Goal: Share content: Share content

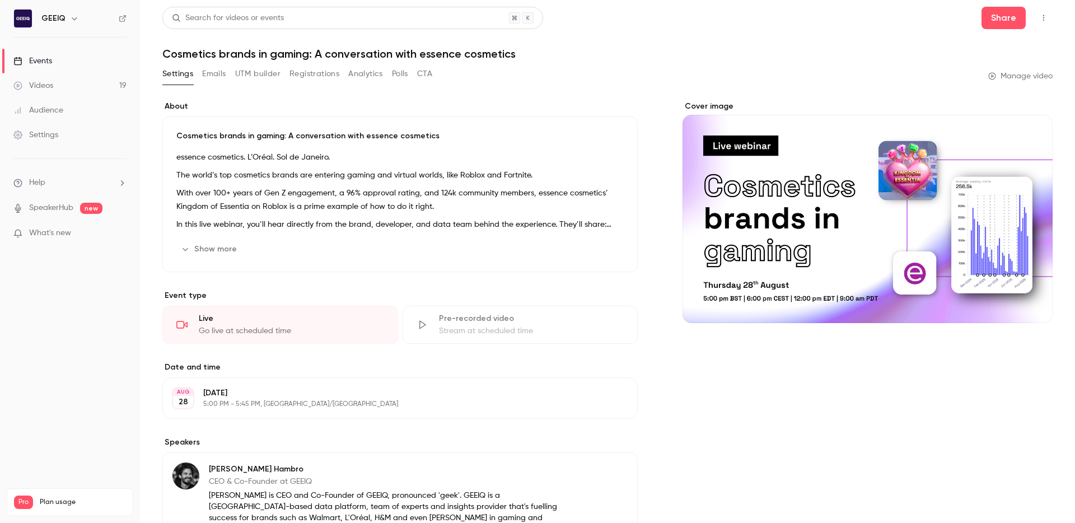
click at [306, 74] on button "Registrations" at bounding box center [314, 74] width 50 height 18
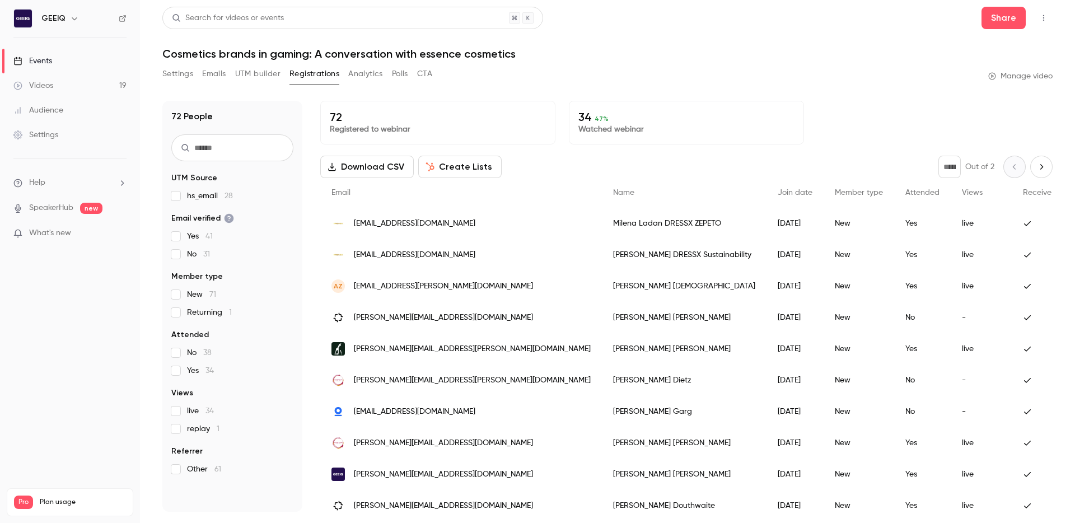
click at [375, 77] on button "Analytics" at bounding box center [365, 74] width 35 height 18
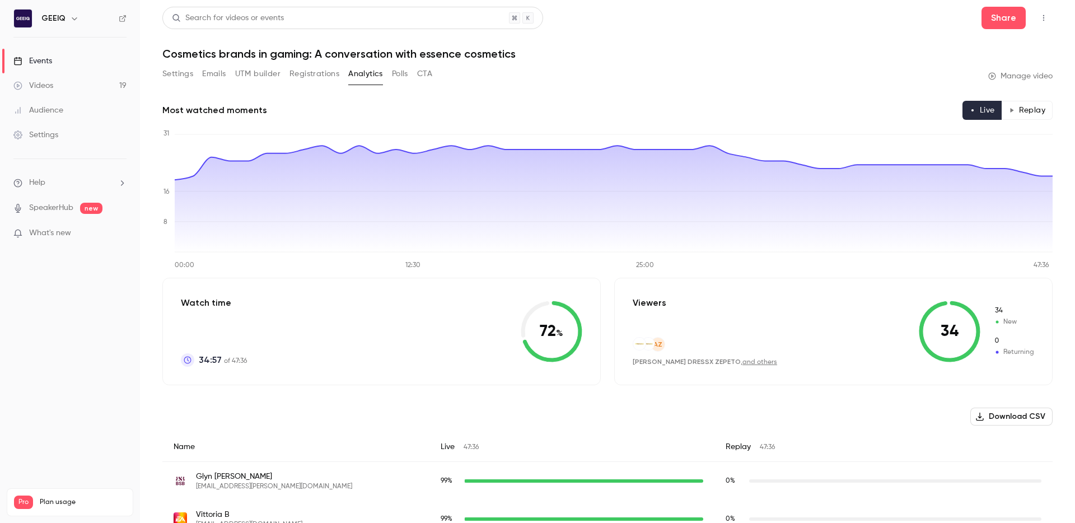
click at [396, 73] on button "Polls" at bounding box center [400, 74] width 16 height 18
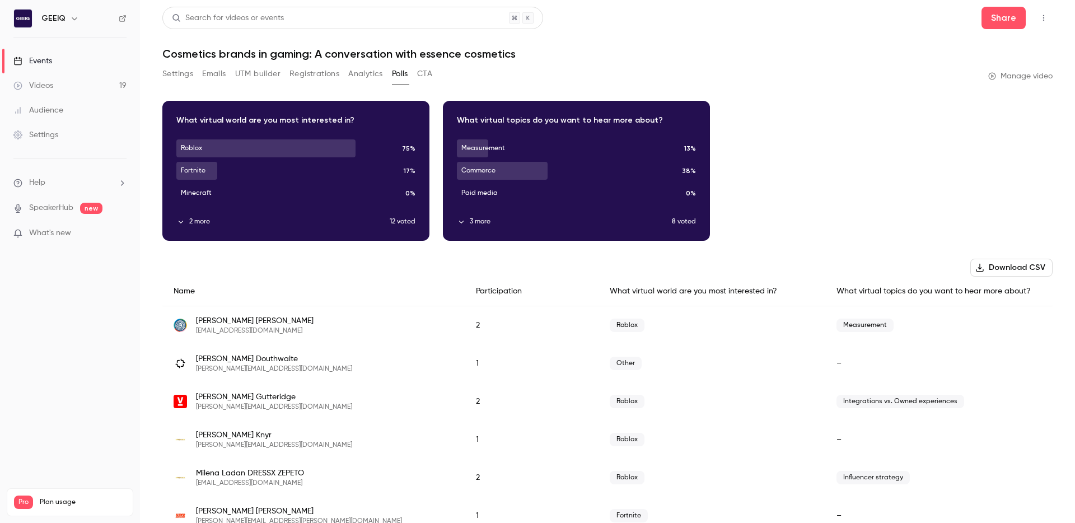
click at [192, 221] on button "2 more" at bounding box center [282, 222] width 213 height 10
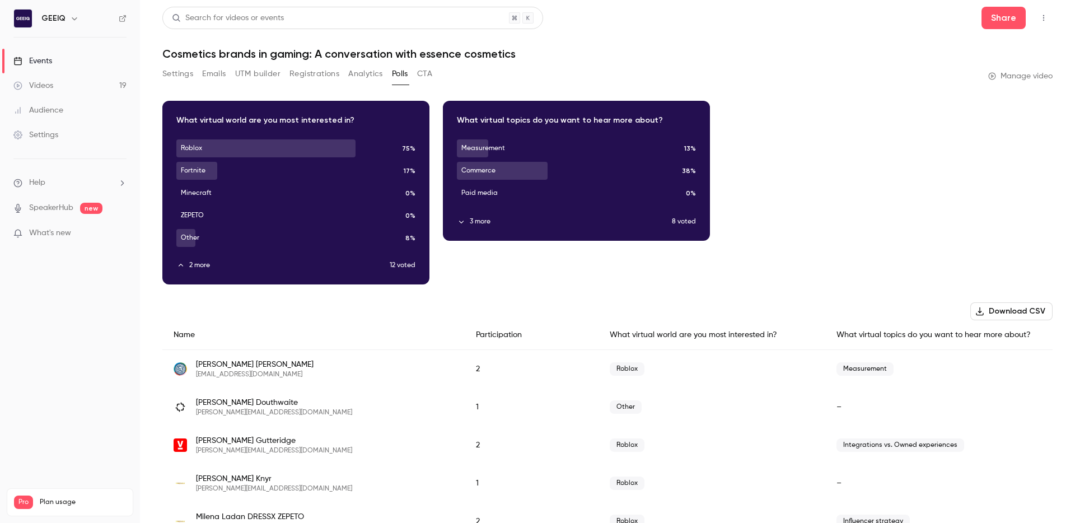
click at [506, 221] on button "3 more" at bounding box center [564, 222] width 215 height 10
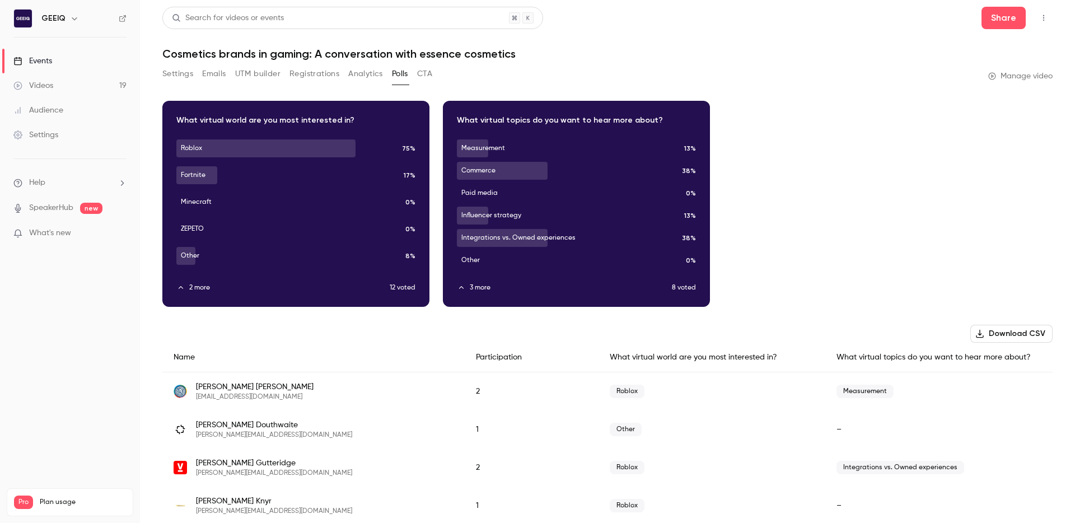
click at [329, 74] on button "Registrations" at bounding box center [314, 74] width 50 height 18
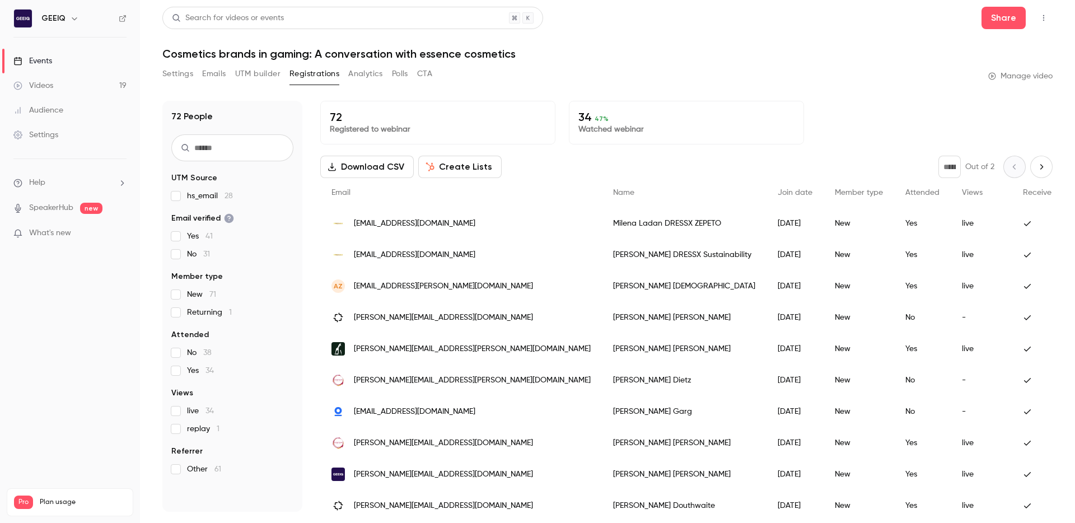
click at [365, 77] on button "Analytics" at bounding box center [365, 74] width 35 height 18
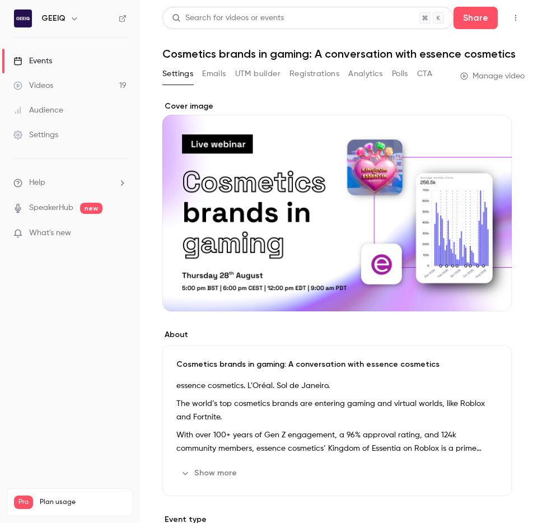
click at [507, 15] on button "button" at bounding box center [516, 18] width 18 height 18
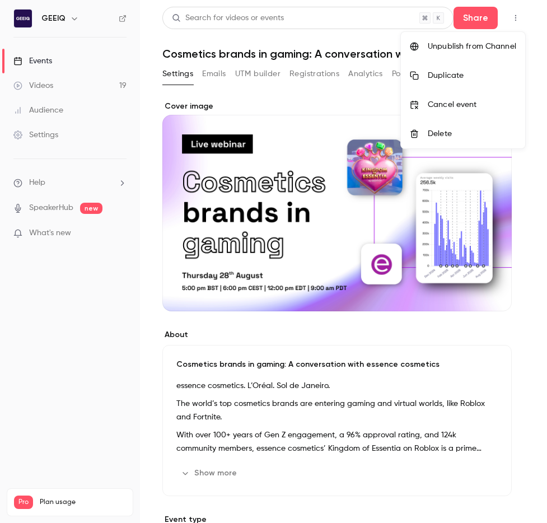
click at [522, 18] on div at bounding box center [273, 261] width 547 height 523
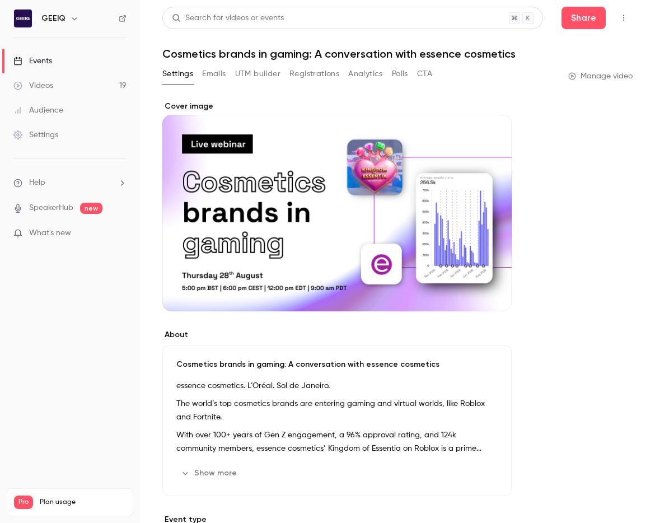
click at [209, 69] on button "Emails" at bounding box center [214, 74] width 24 height 18
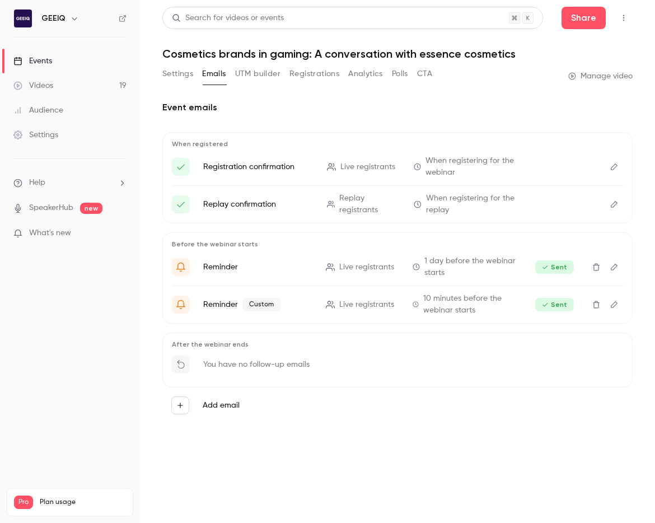
click at [264, 73] on button "UTM builder" at bounding box center [257, 74] width 45 height 18
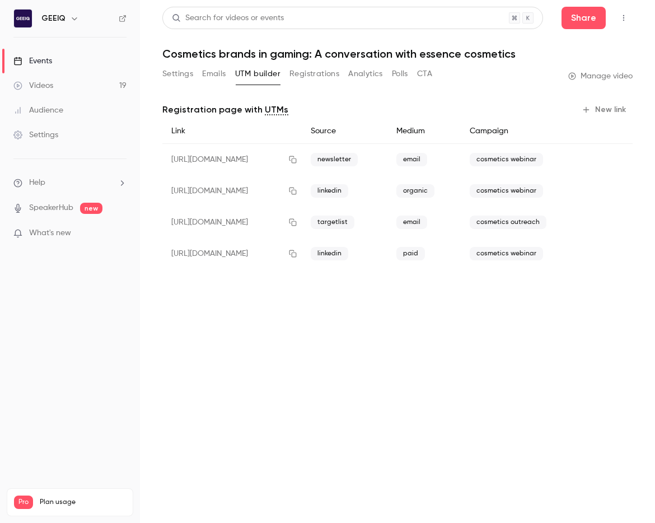
click at [527, 25] on button "button" at bounding box center [624, 18] width 18 height 18
click at [527, 15] on div at bounding box center [327, 261] width 655 height 523
click at [32, 85] on div "Videos" at bounding box center [33, 85] width 40 height 11
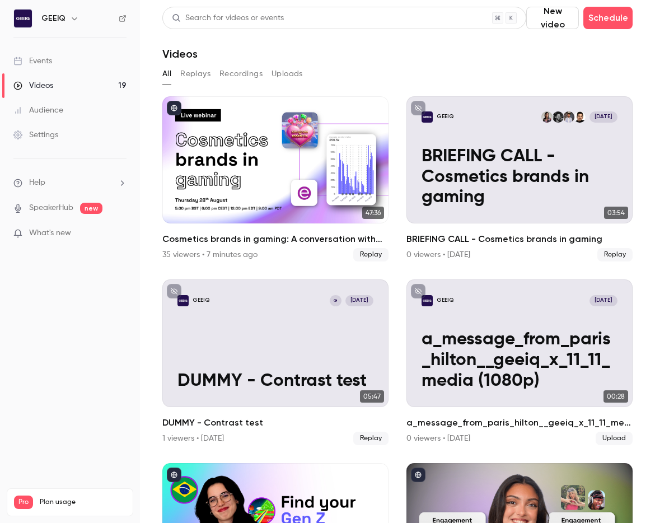
click at [251, 72] on button "Recordings" at bounding box center [240, 74] width 43 height 18
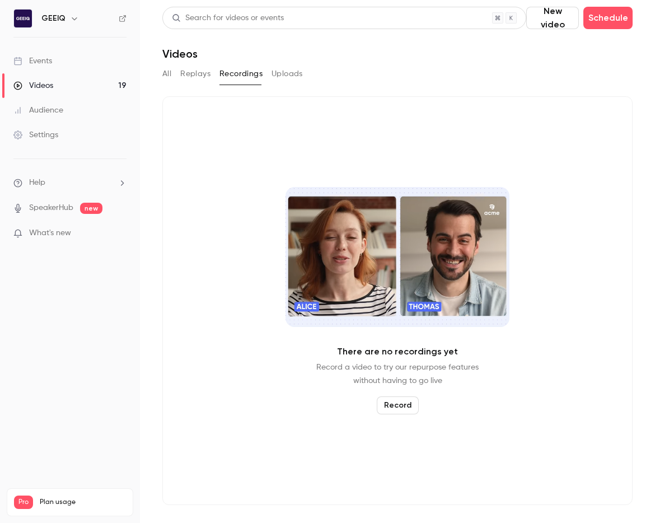
click at [309, 124] on div "There are no recordings yet Record a video to try our repurpose features withou…" at bounding box center [397, 300] width 470 height 409
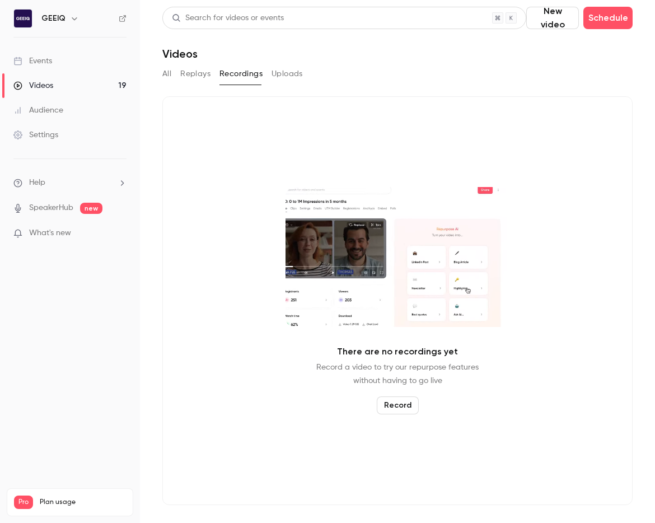
click at [193, 78] on button "Replays" at bounding box center [195, 74] width 30 height 18
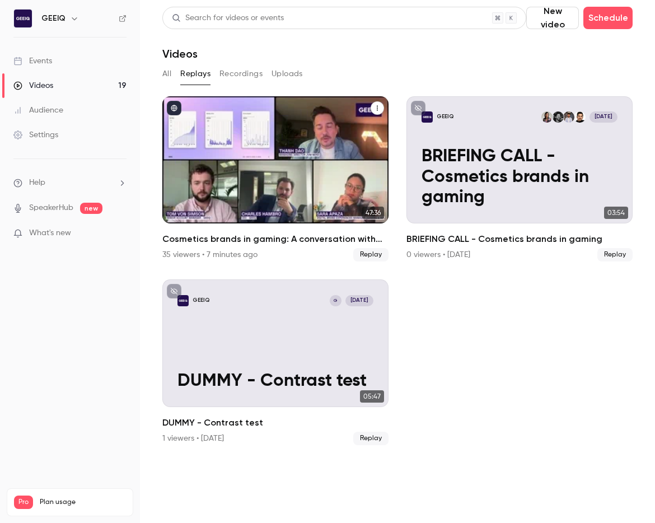
click at [303, 151] on div "Cosmetics brands in gaming: A conversation with essence cosmetics" at bounding box center [275, 159] width 226 height 127
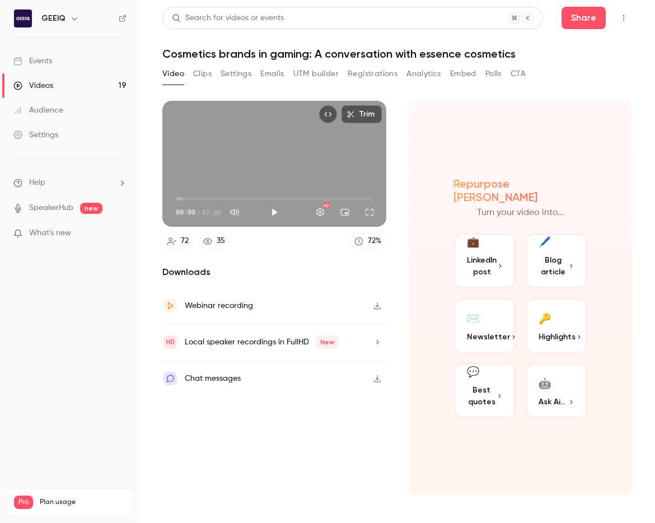
click at [527, 20] on icon "Top Bar Actions" at bounding box center [623, 18] width 9 height 8
click at [527, 20] on div at bounding box center [327, 261] width 655 height 523
click at [243, 69] on button "Settings" at bounding box center [236, 74] width 31 height 18
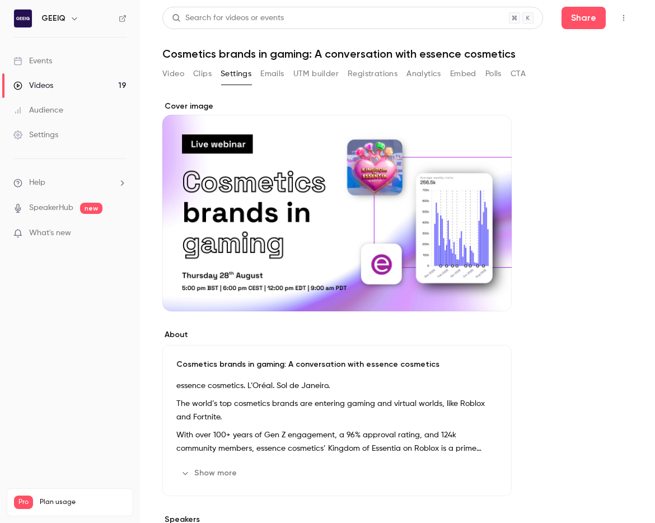
click at [286, 76] on div "Video Clips Settings Emails UTM builder Registrations Analytics Embed Polls CTA" at bounding box center [343, 74] width 363 height 18
click at [281, 77] on button "Emails" at bounding box center [272, 74] width 24 height 18
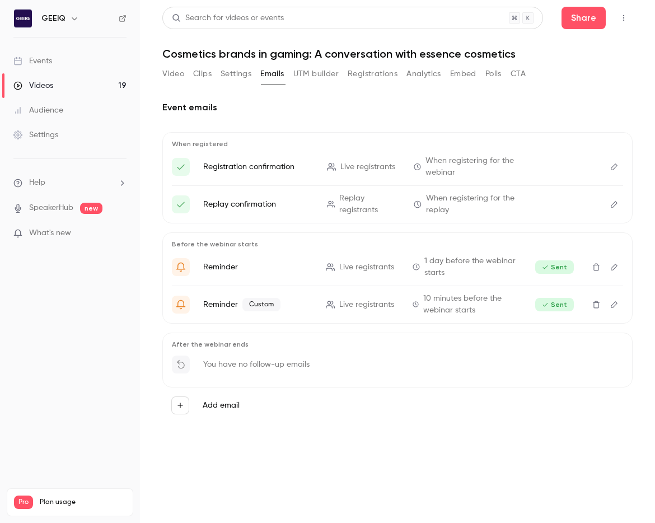
click at [201, 71] on button "Clips" at bounding box center [202, 74] width 18 height 18
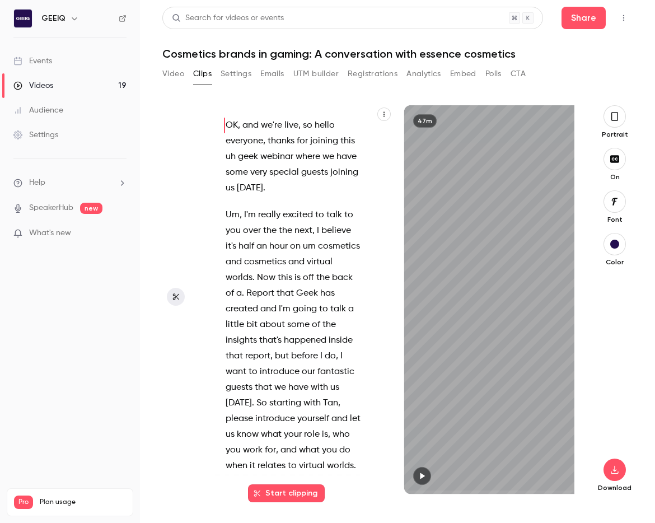
click at [382, 72] on button "Registrations" at bounding box center [373, 74] width 50 height 18
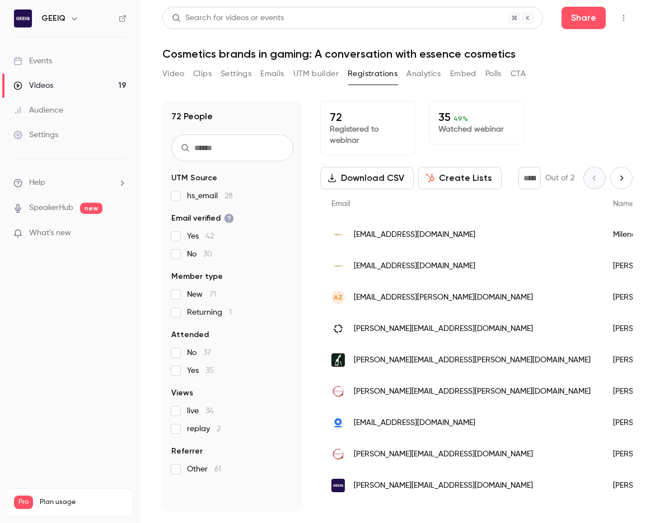
click at [517, 69] on button "CTA" at bounding box center [518, 74] width 15 height 18
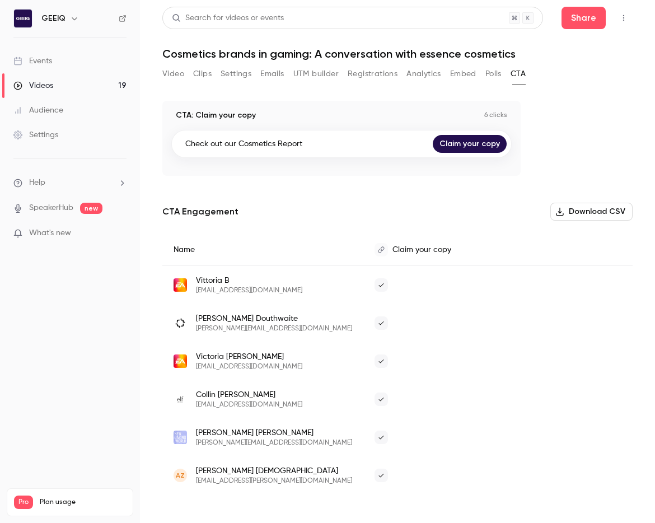
click at [494, 71] on button "Polls" at bounding box center [493, 74] width 16 height 18
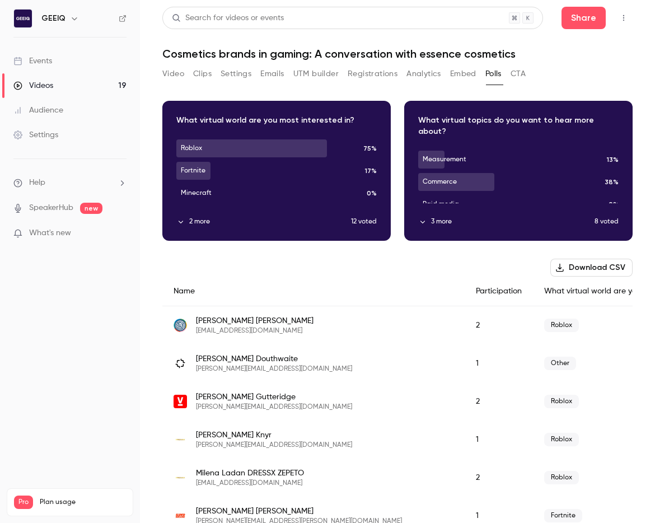
click at [471, 71] on button "Embed" at bounding box center [463, 74] width 26 height 18
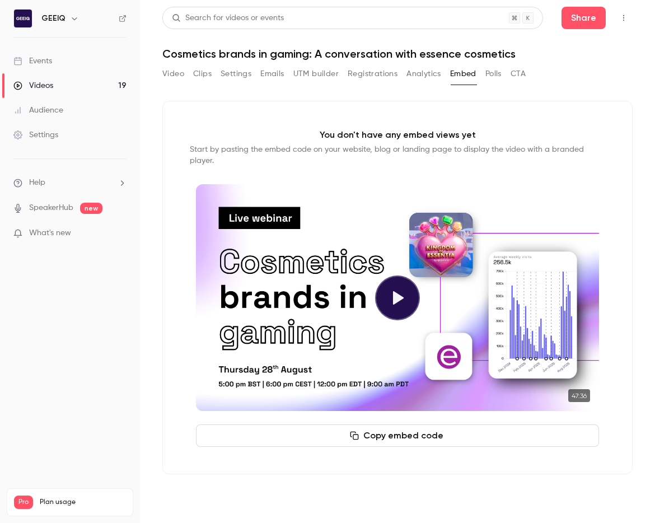
click at [175, 76] on button "Video" at bounding box center [173, 74] width 22 height 18
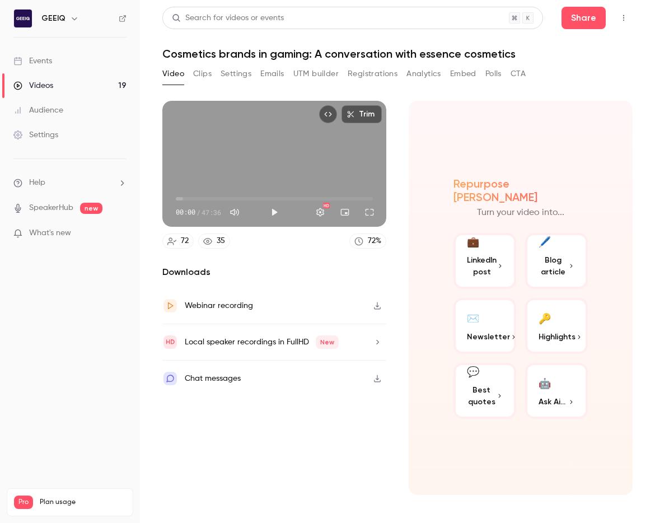
click at [207, 72] on button "Clips" at bounding box center [202, 74] width 18 height 18
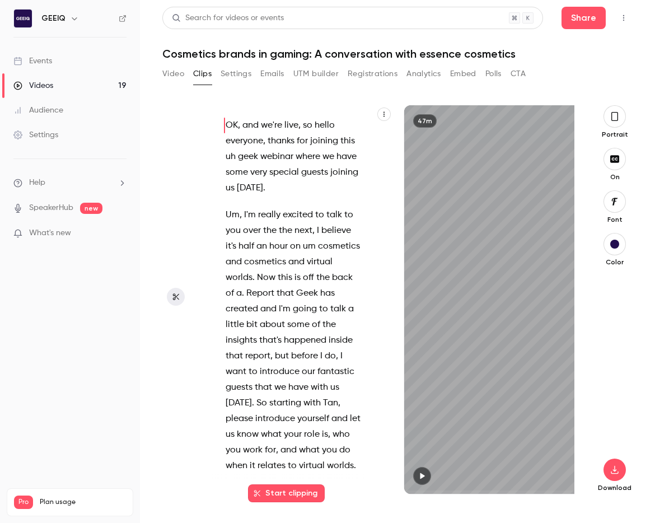
click at [229, 74] on button "Settings" at bounding box center [236, 74] width 31 height 18
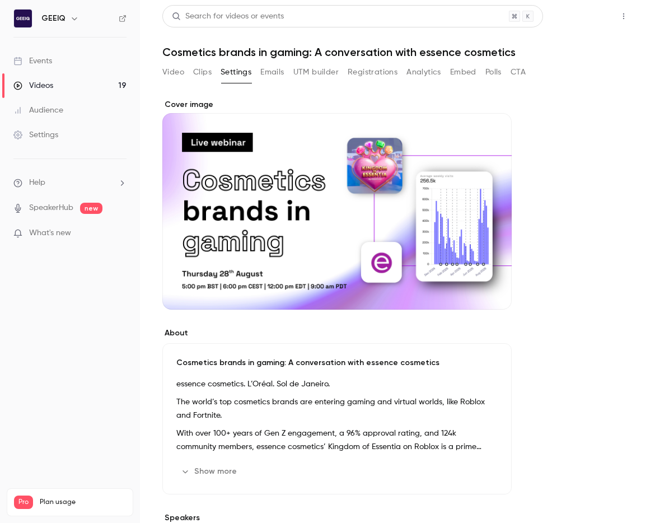
click at [527, 16] on button "Share" at bounding box center [584, 16] width 44 height 22
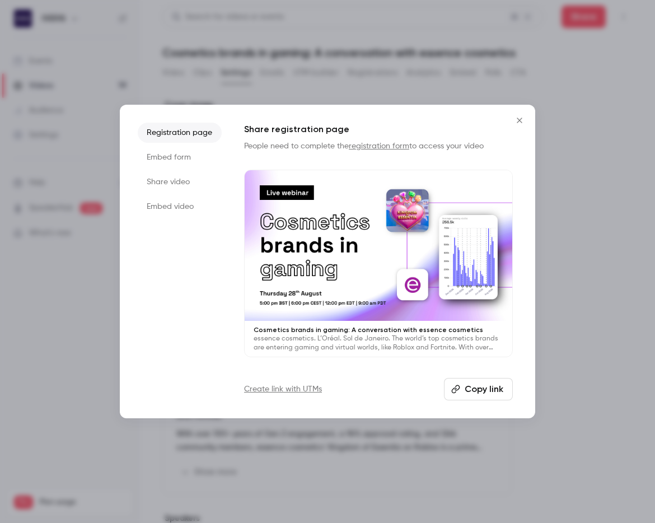
click at [170, 181] on li "Share video" at bounding box center [180, 182] width 84 height 20
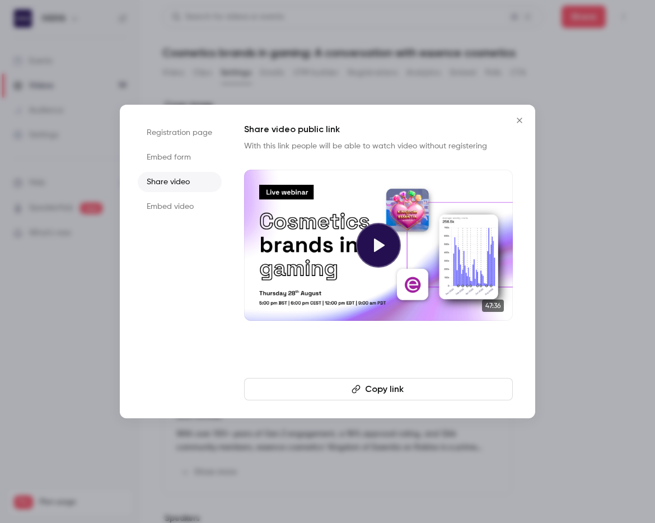
click at [375, 388] on button "Copy link" at bounding box center [378, 389] width 269 height 22
click at [380, 262] on div at bounding box center [378, 245] width 45 height 45
click at [356, 390] on icon "button" at bounding box center [356, 389] width 8 height 8
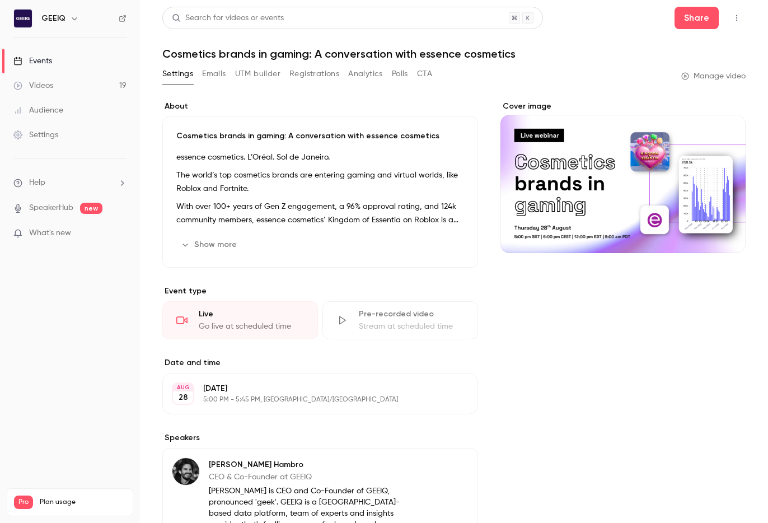
click at [655, 72] on link "Manage video" at bounding box center [713, 76] width 64 height 11
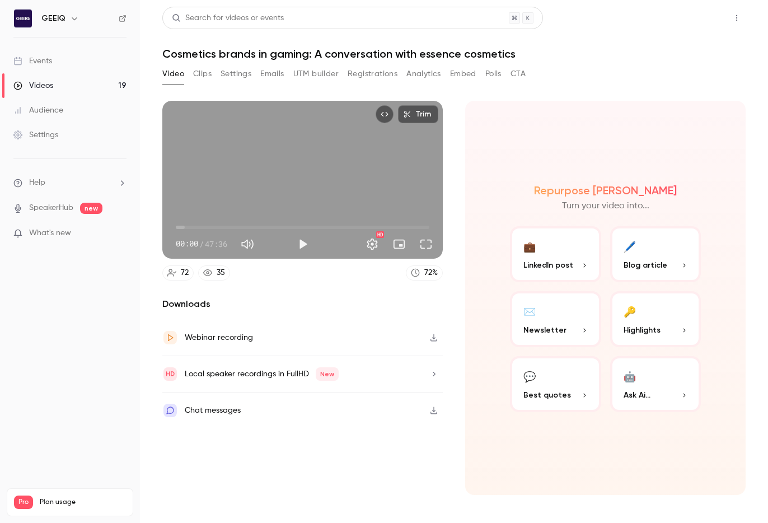
click at [655, 14] on button "Share" at bounding box center [697, 18] width 44 height 22
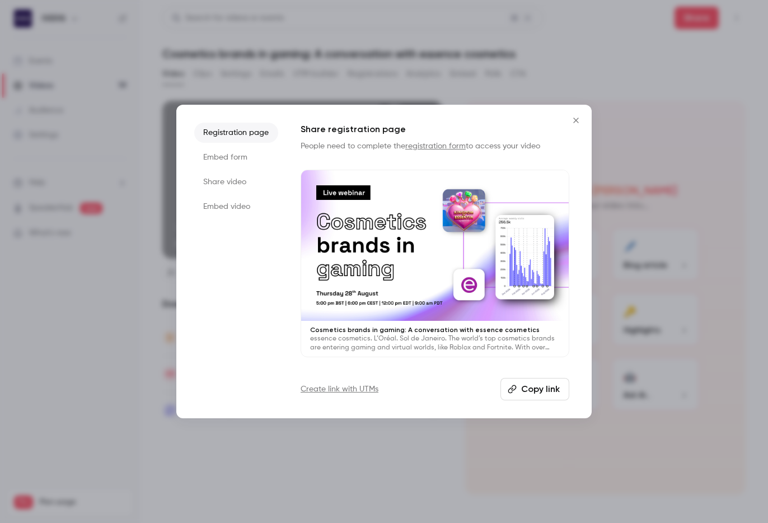
click at [240, 175] on li "Share video" at bounding box center [236, 182] width 84 height 20
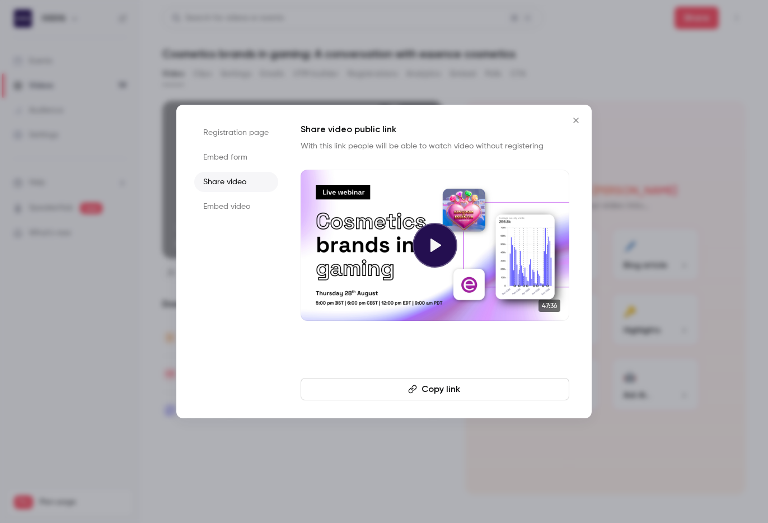
click at [422, 389] on button "Copy link" at bounding box center [435, 389] width 269 height 22
click at [357, 66] on div at bounding box center [384, 261] width 768 height 523
